Goal: Information Seeking & Learning: Learn about a topic

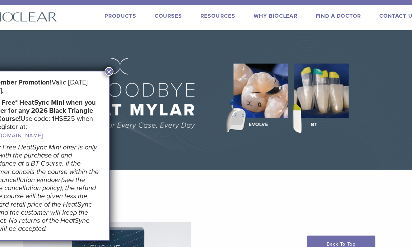
click at [122, 69] on button "×" at bounding box center [126, 73] width 8 height 8
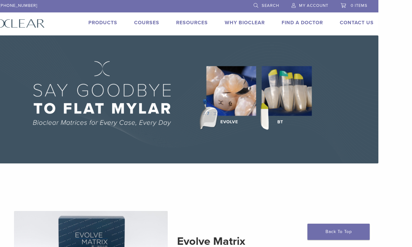
scroll to position [0, 34]
click at [251, 24] on link "Why Bioclear" at bounding box center [245, 23] width 40 height 6
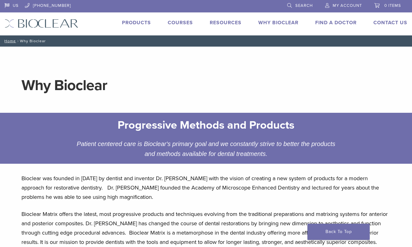
click at [141, 23] on link "Products" at bounding box center [136, 23] width 29 height 6
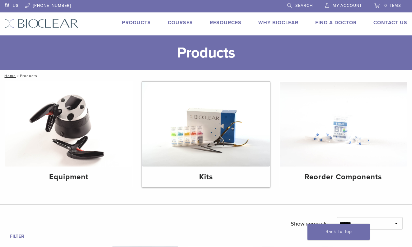
click at [210, 148] on img at bounding box center [205, 124] width 127 height 85
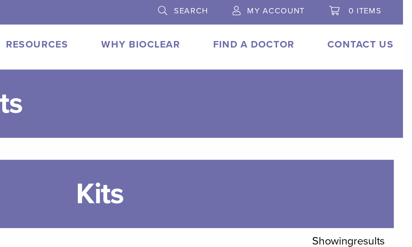
scroll to position [0, 4]
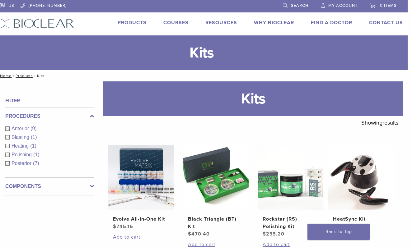
click at [177, 21] on link "Courses" at bounding box center [175, 23] width 25 height 6
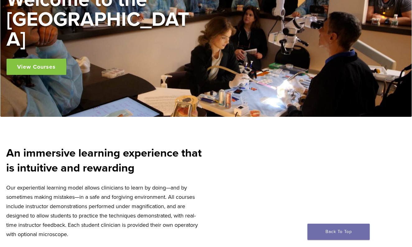
scroll to position [97, 0]
